Goal: Task Accomplishment & Management: Complete application form

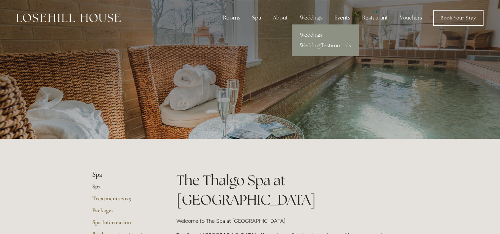
click at [312, 35] on link "Weddings" at bounding box center [325, 35] width 67 height 11
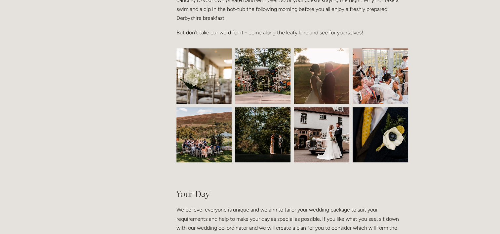
scroll to position [292, 0]
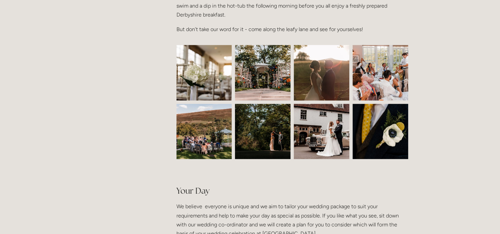
click at [212, 78] on img at bounding box center [203, 72] width 83 height 55
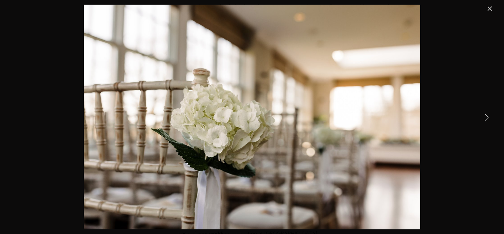
click at [487, 116] on link "Next Item" at bounding box center [487, 117] width 15 height 15
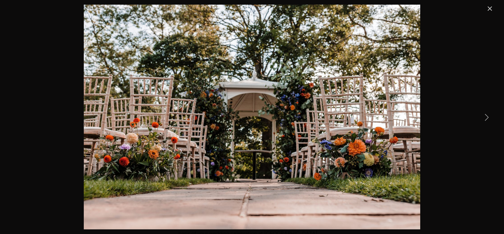
click at [487, 116] on link "Next Item" at bounding box center [487, 117] width 15 height 15
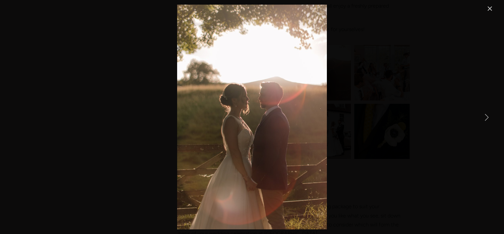
click at [487, 116] on link "Next Item" at bounding box center [487, 117] width 15 height 15
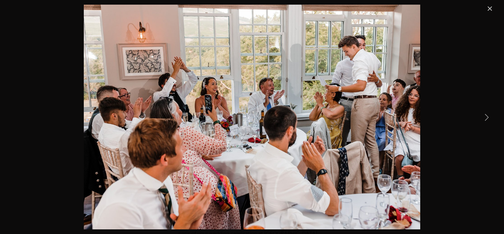
click at [487, 116] on link "Next Item" at bounding box center [487, 117] width 15 height 15
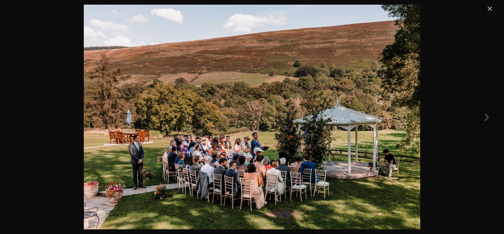
click at [487, 116] on link "Next Item" at bounding box center [487, 117] width 15 height 15
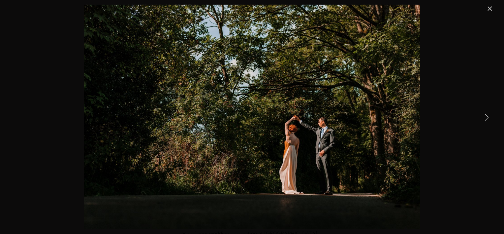
click at [487, 116] on link "Next Item" at bounding box center [487, 117] width 15 height 15
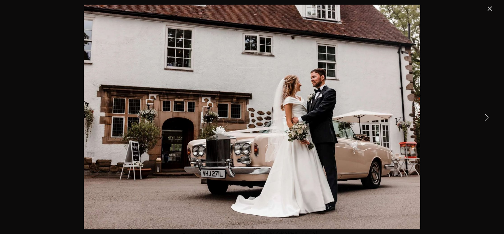
click at [487, 116] on link "Next Item" at bounding box center [487, 117] width 15 height 15
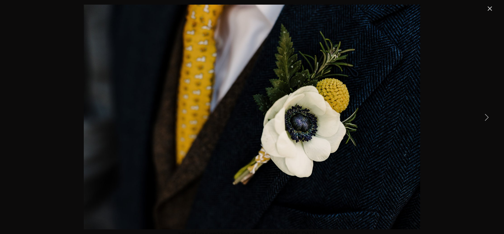
click at [487, 116] on link "Next Item" at bounding box center [487, 117] width 15 height 15
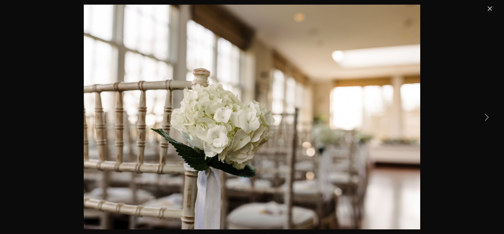
click at [487, 116] on link "Next Item" at bounding box center [487, 117] width 15 height 15
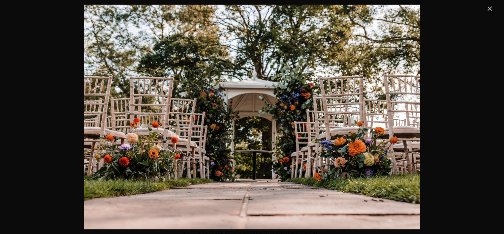
click at [489, 11] on link "Close" at bounding box center [490, 9] width 8 height 8
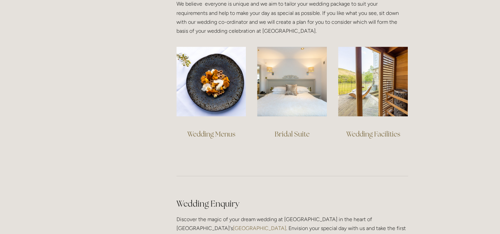
scroll to position [495, 0]
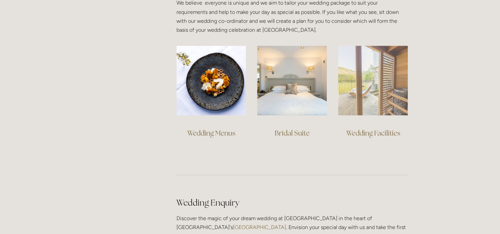
click at [364, 106] on img at bounding box center [373, 81] width 70 height 70
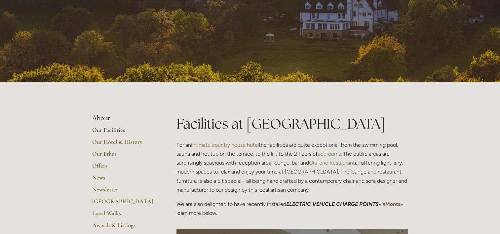
scroll to position [75, 0]
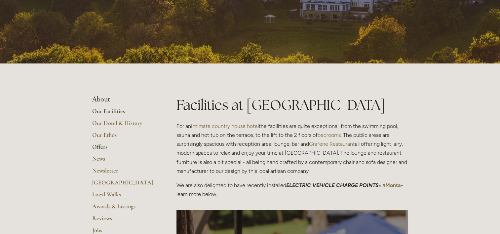
click at [102, 146] on link "Offers" at bounding box center [123, 149] width 63 height 12
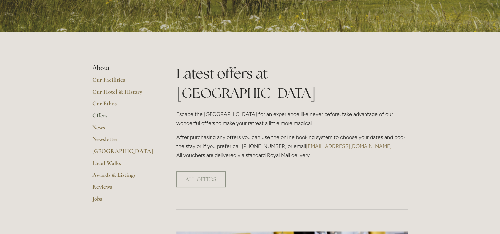
scroll to position [107, 0]
click at [196, 171] on link "ALL OFFERS" at bounding box center [200, 179] width 49 height 16
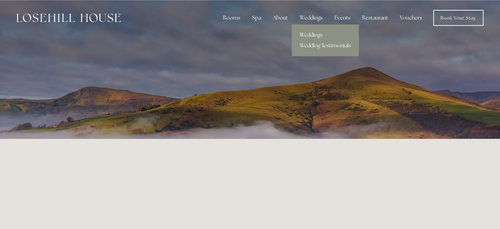
click at [304, 33] on link "Weddings" at bounding box center [325, 35] width 67 height 11
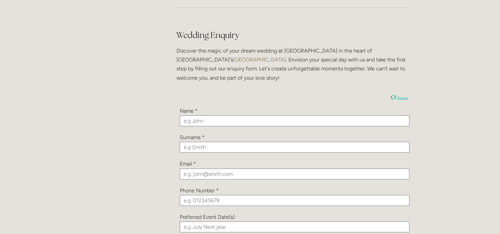
scroll to position [684, 0]
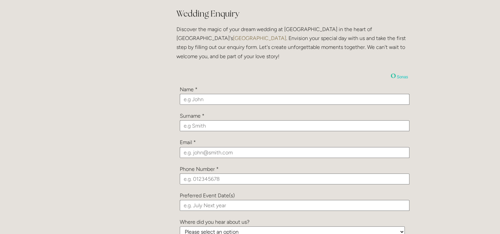
click at [210, 101] on input "text" at bounding box center [294, 99] width 229 height 11
click at [194, 98] on input "Andrrew" at bounding box center [294, 99] width 229 height 11
type input "[PERSON_NAME]"
click at [195, 125] on input "text" at bounding box center [294, 125] width 229 height 11
type input "[PERSON_NAME]"
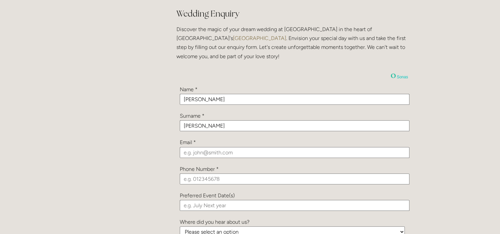
click at [188, 153] on input "email" at bounding box center [294, 152] width 229 height 11
type input "[EMAIL_ADDRESS][DOMAIN_NAME]"
click at [193, 177] on input "tel" at bounding box center [294, 178] width 229 height 11
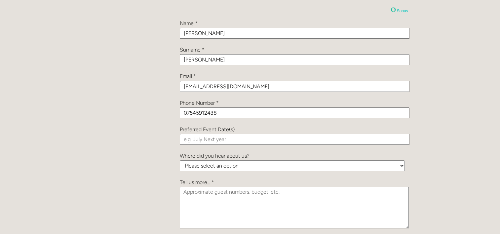
scroll to position [750, 0]
type input "07545912438"
click at [216, 140] on input "text" at bounding box center [294, 139] width 229 height 11
type input "Summer 2026"
click at [366, 164] on select "Please select an option Been a Guest at the Venue Bridebook Guides for Brides H…" at bounding box center [292, 165] width 225 height 11
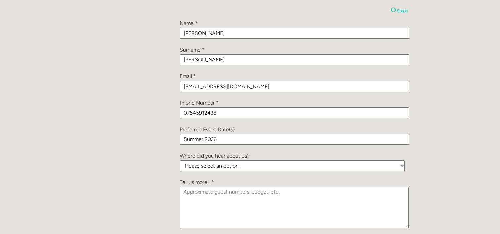
select select "ARNC327xi8zqm23qb"
click at [180, 160] on select "Please select an option Been a Guest at the Venue Bridebook Guides for Brides H…" at bounding box center [292, 165] width 225 height 11
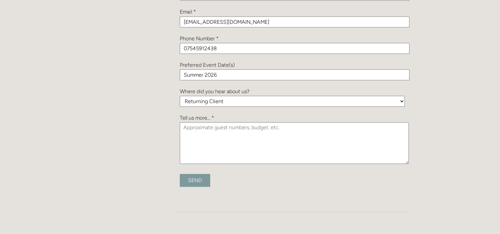
scroll to position [815, 0]
click at [203, 126] on textarea at bounding box center [294, 143] width 229 height 42
type textarea "M"
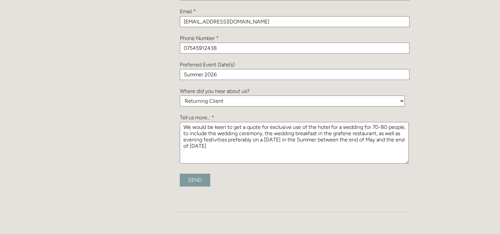
click at [318, 137] on textarea "We would be keen to get a quote for exclusive use of the hotel for a wedding fo…" at bounding box center [294, 143] width 229 height 42
click at [354, 138] on textarea "We would be keen to get a quote for exclusive use of the hotel for a wedding fo…" at bounding box center [294, 143] width 229 height 42
click at [405, 138] on textarea "We would be keen to get a quote for exclusive use of the hotel for a wedding fo…" at bounding box center [294, 143] width 229 height 42
click at [277, 145] on textarea "We would be keen to get a quote for exclusive use of the hotel for a wedding fo…" at bounding box center [294, 143] width 229 height 42
click at [225, 139] on textarea "We would be keen to get a quote for exclusive use of the hotel for a wedding fo…" at bounding box center [294, 143] width 229 height 42
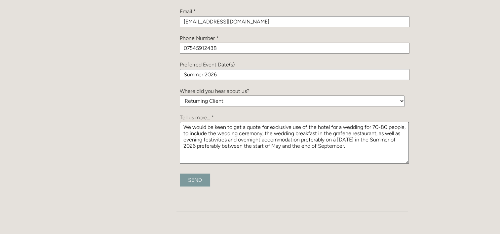
click at [346, 144] on textarea "We would be keen to get a quote for exclusive use of the hotel for a wedding fo…" at bounding box center [294, 143] width 229 height 42
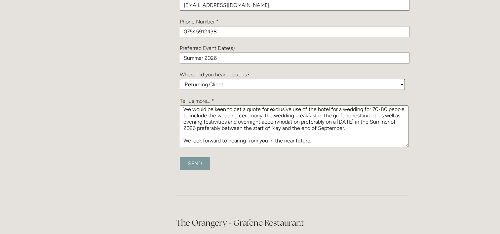
scroll to position [1, 0]
click at [223, 126] on textarea "We would be keen to get a quote for exclusive use of the hotel for a wedding fo…" at bounding box center [294, 126] width 229 height 42
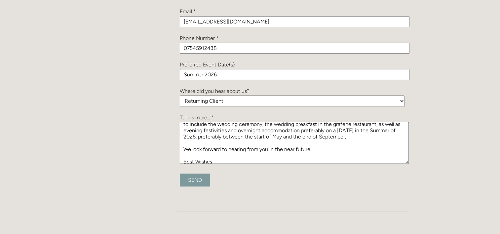
scroll to position [12, 0]
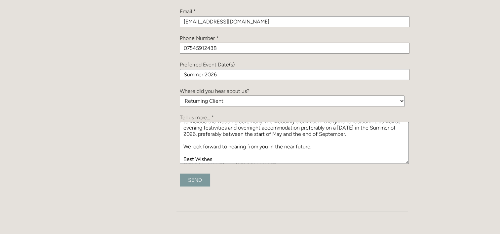
click at [267, 146] on textarea "We would be keen to get a quote for exclusive use of the hotel for a wedding fo…" at bounding box center [294, 143] width 229 height 42
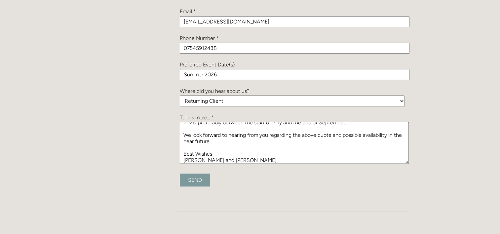
scroll to position [25, 0]
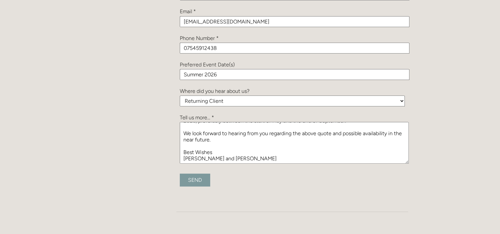
type textarea "We would be keen to get a quote for exclusive use of the hotel for a wedding fo…"
click at [201, 179] on input "Send" at bounding box center [195, 179] width 30 height 13
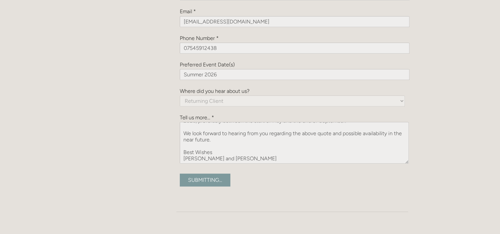
type input "Submitting..."
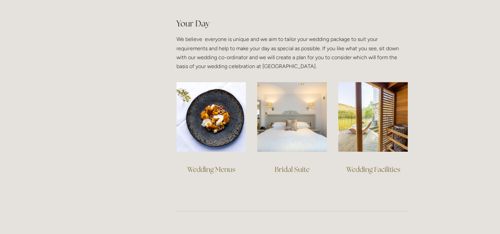
scroll to position [459, 0]
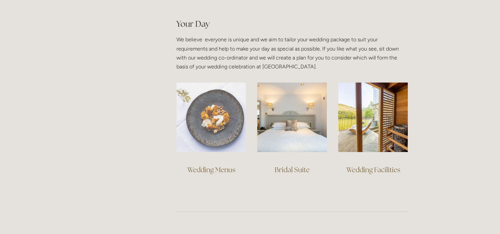
click at [209, 115] on img at bounding box center [211, 117] width 70 height 70
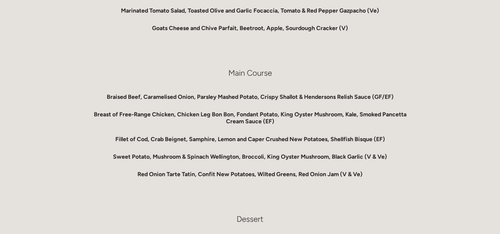
scroll to position [410, 0]
